Goal: Task Accomplishment & Management: Use online tool/utility

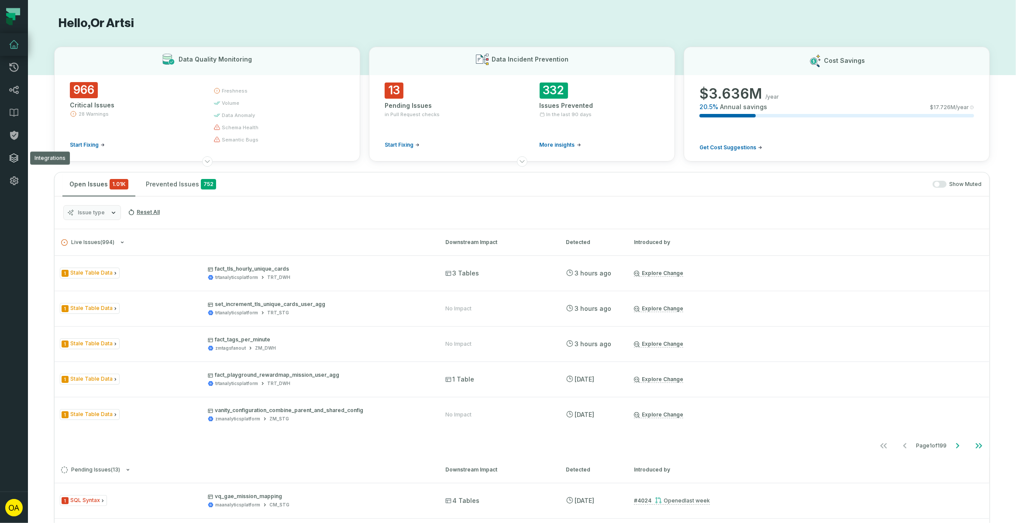
click at [15, 151] on link "Integrations" at bounding box center [14, 158] width 28 height 23
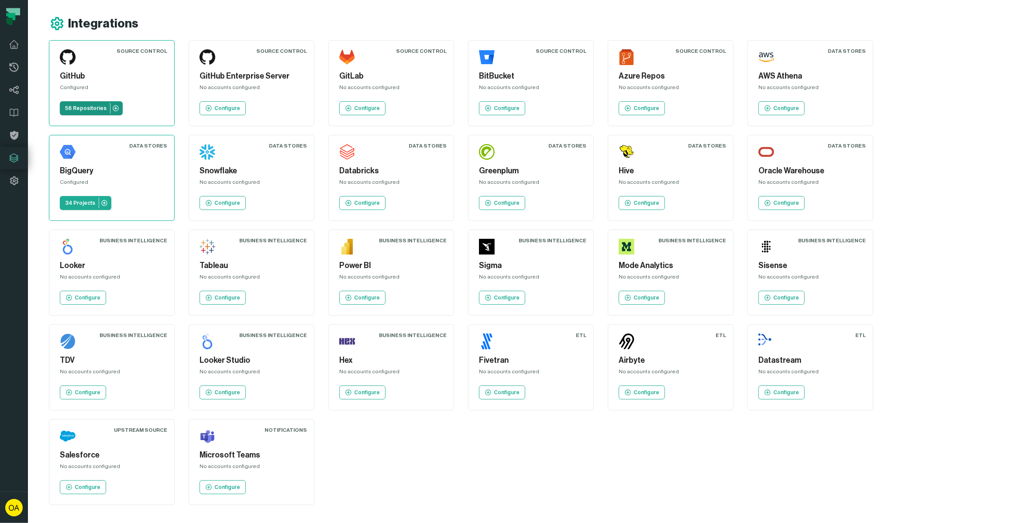
click at [93, 108] on p "56 Repositories" at bounding box center [85, 108] width 41 height 7
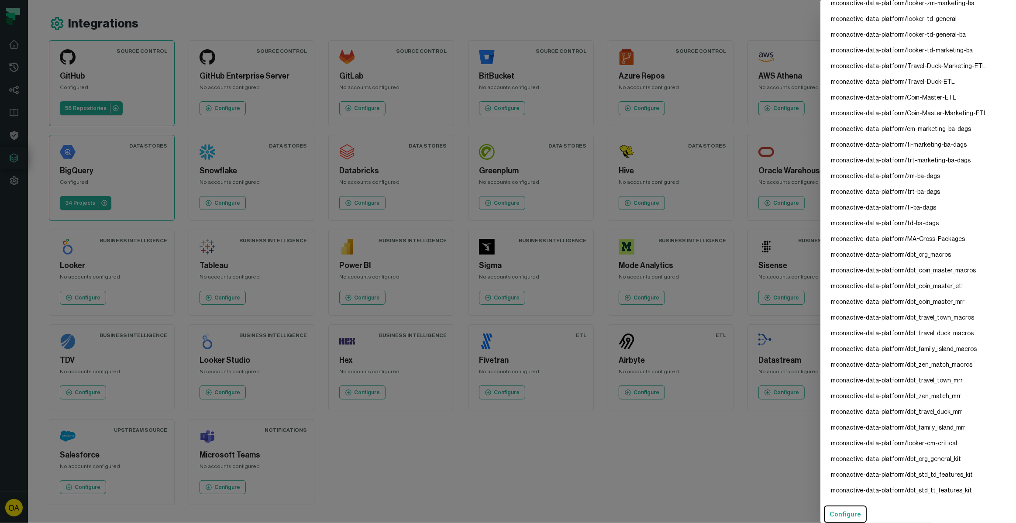
scroll to position [429, 0]
click at [844, 514] on button "Configure" at bounding box center [845, 514] width 43 height 17
